Goal: Transaction & Acquisition: Purchase product/service

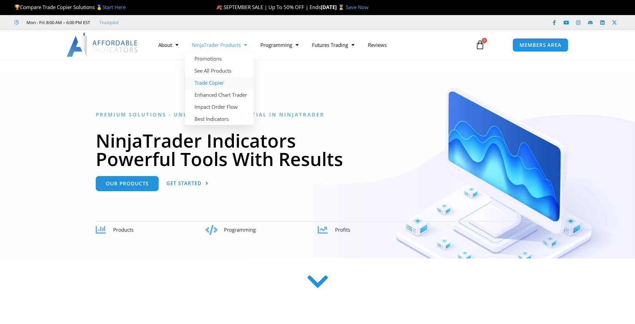
click at [208, 86] on link "Trade Copier" at bounding box center [219, 83] width 69 height 12
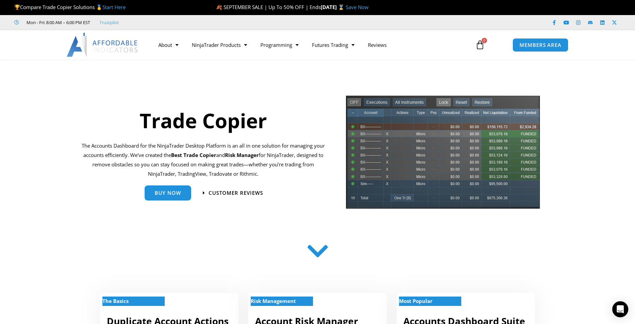
scroll to position [40, 0]
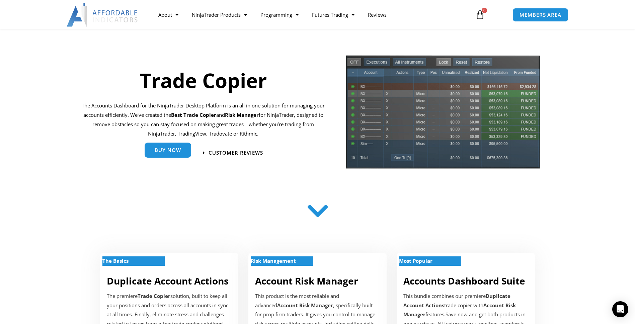
click at [171, 151] on span "Buy Now" at bounding box center [168, 150] width 26 height 5
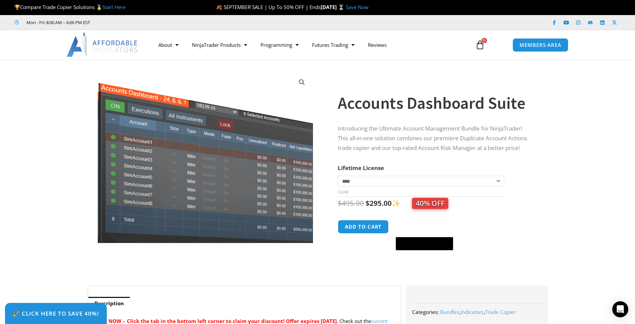
click at [206, 170] on img at bounding box center [206, 151] width 314 height 250
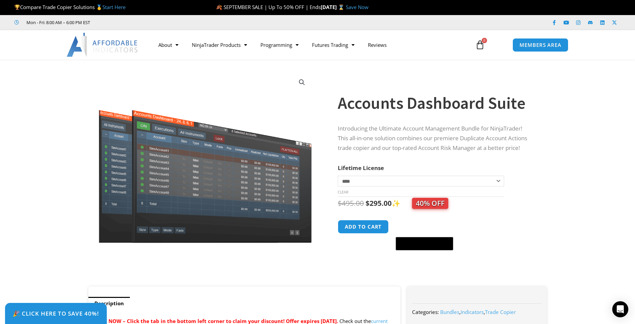
click at [301, 82] on link "🔍" at bounding box center [302, 82] width 12 height 12
